Goal: Information Seeking & Learning: Find specific fact

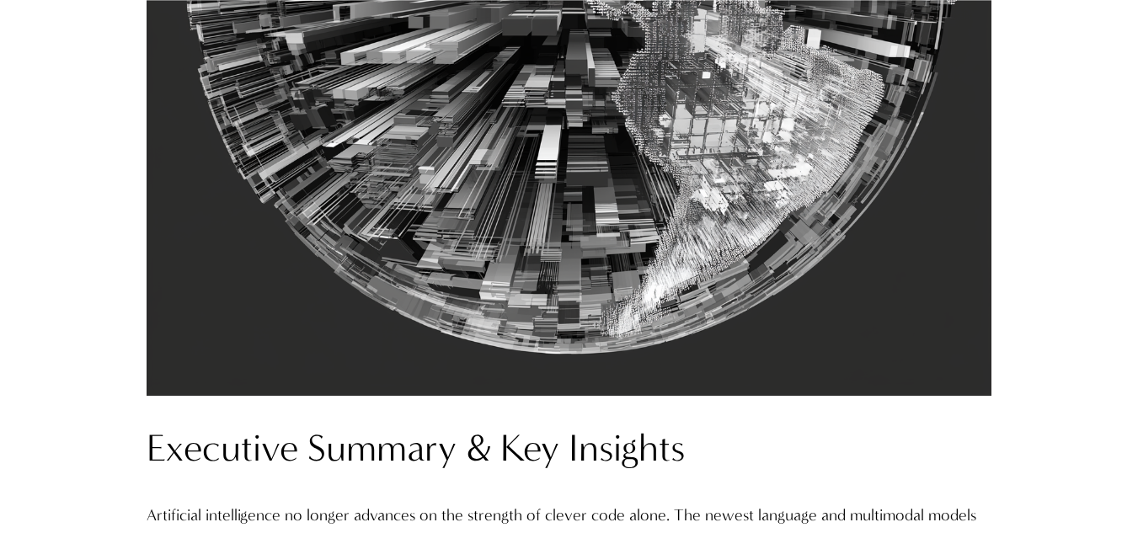
scroll to position [1398, 0]
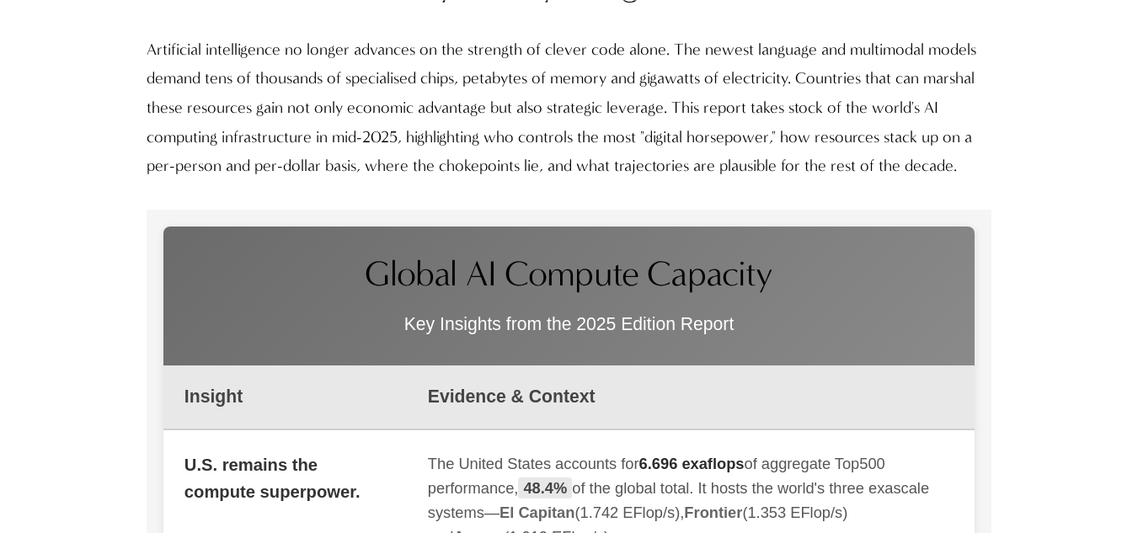
click at [377, 137] on p "Artificial intelligence no longer advances on the strength of clever code alone…" at bounding box center [569, 108] width 845 height 146
click at [585, 103] on p "Artificial intelligence no longer advances on the strength of clever code alone…" at bounding box center [569, 108] width 845 height 146
click at [626, 479] on div "The United States accounts for 6.696 exaflops of aggregate Top500 performance, …" at bounding box center [691, 501] width 526 height 99
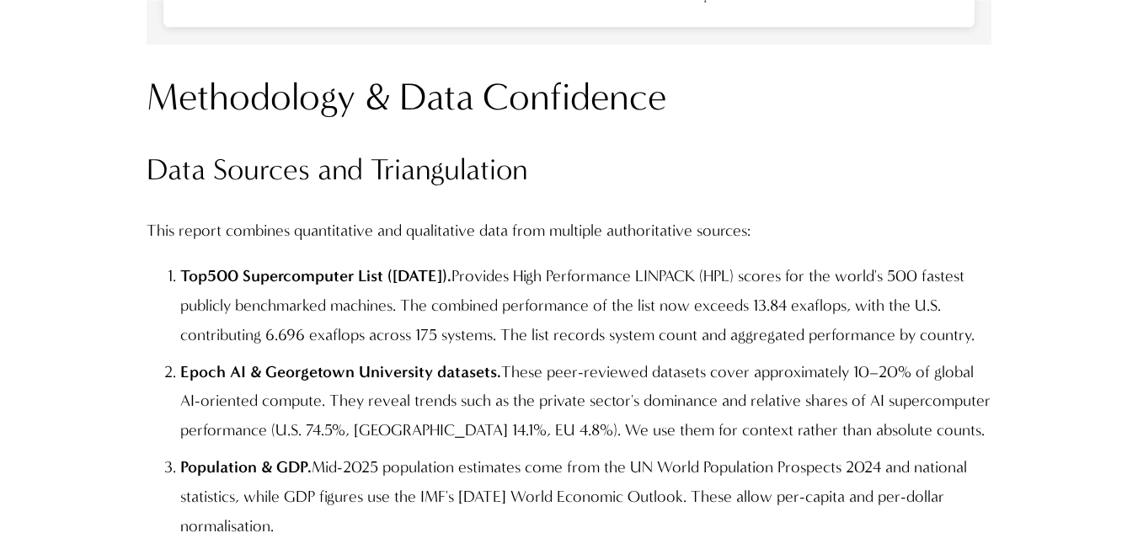
scroll to position [3422, 0]
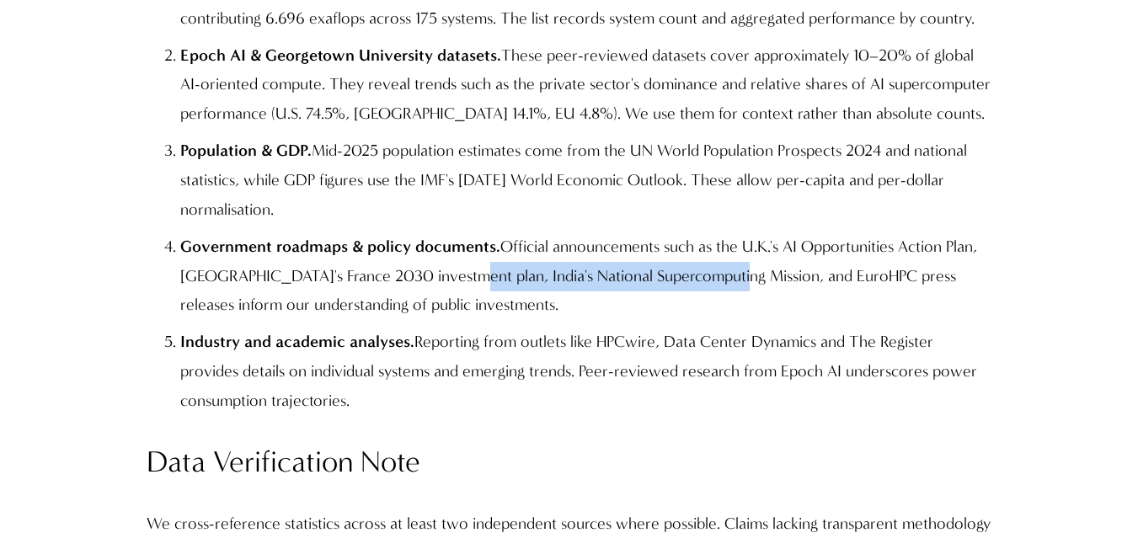
drag, startPoint x: 443, startPoint y: 255, endPoint x: 711, endPoint y: 254, distance: 267.9
click at [711, 254] on p "Government roadmaps & policy documents. Official announcements such as the U.K.…" at bounding box center [585, 277] width 811 height 88
copy p "India's National Supercomputing Mission"
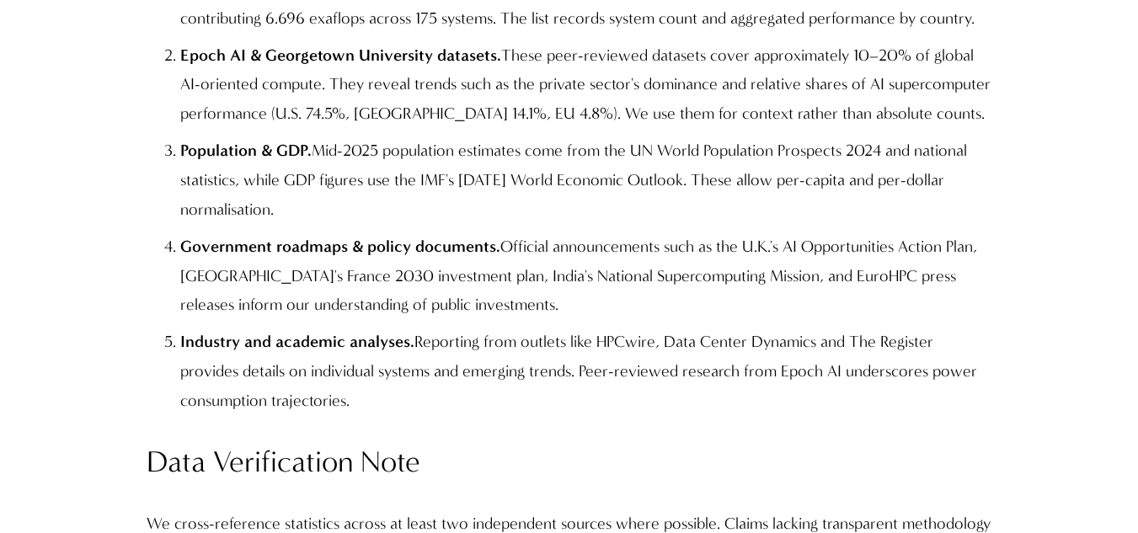
click at [553, 236] on p "Government roadmaps & policy documents. Official announcements such as the U.K.…" at bounding box center [585, 277] width 811 height 88
click at [549, 274] on p "Government roadmaps & policy documents. Official announcements such as the U.K.…" at bounding box center [585, 277] width 811 height 88
click at [447, 259] on p "Government roadmaps & policy documents. Official announcements such as the U.K.…" at bounding box center [585, 277] width 811 height 88
